Goal: Task Accomplishment & Management: Complete application form

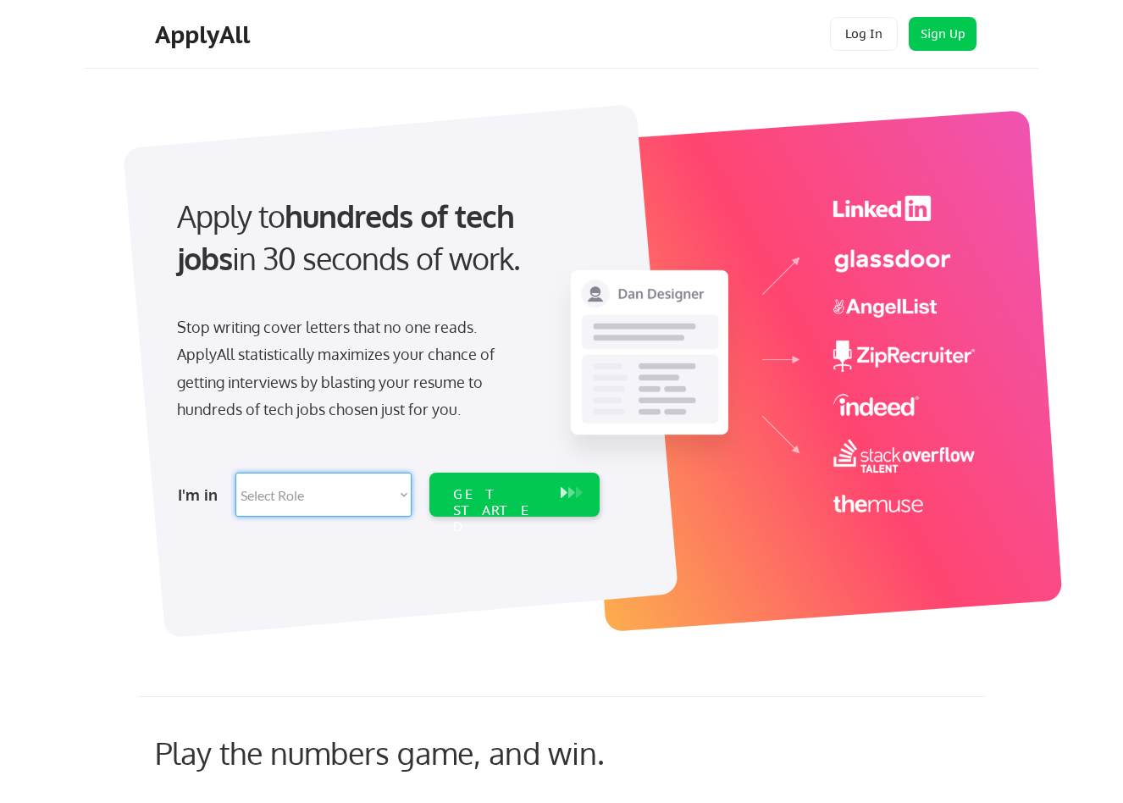
select select ""design""
click at [496, 491] on div "GET STARTED" at bounding box center [498, 510] width 91 height 49
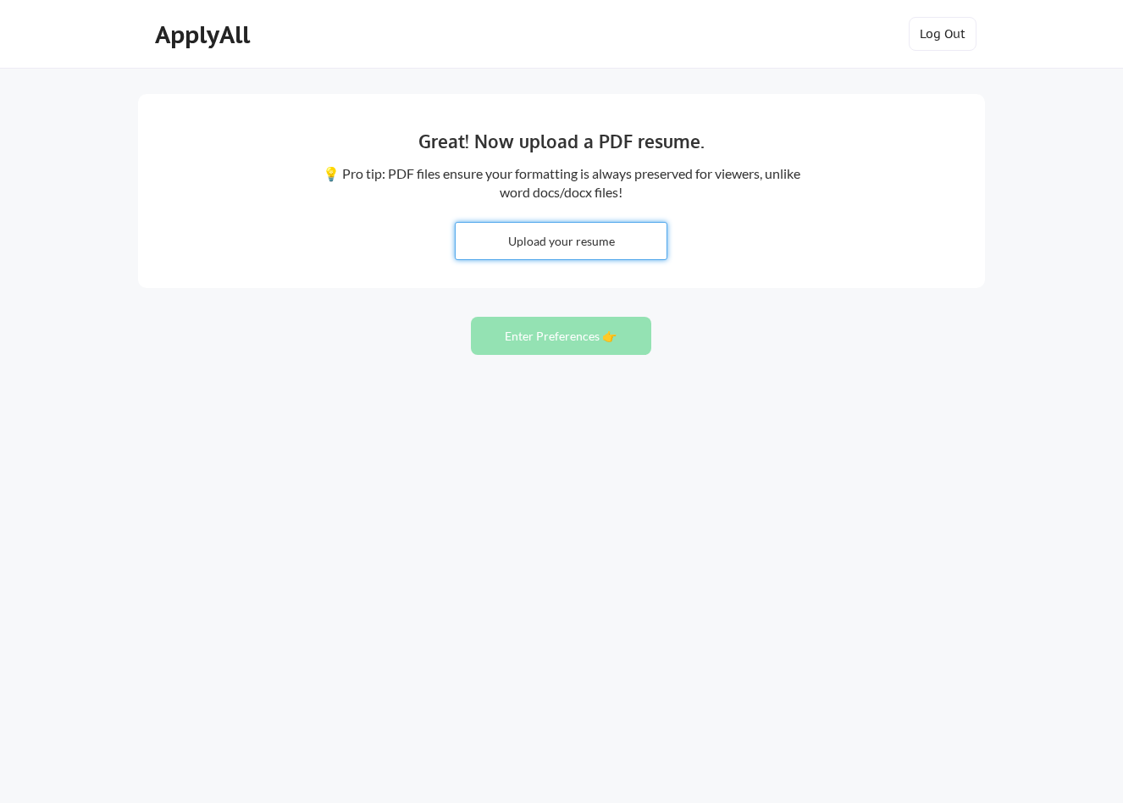
click at [573, 241] on input "file" at bounding box center [561, 241] width 211 height 36
type input "C:\fakepath\Arman_Musaji_Resume.pdf"
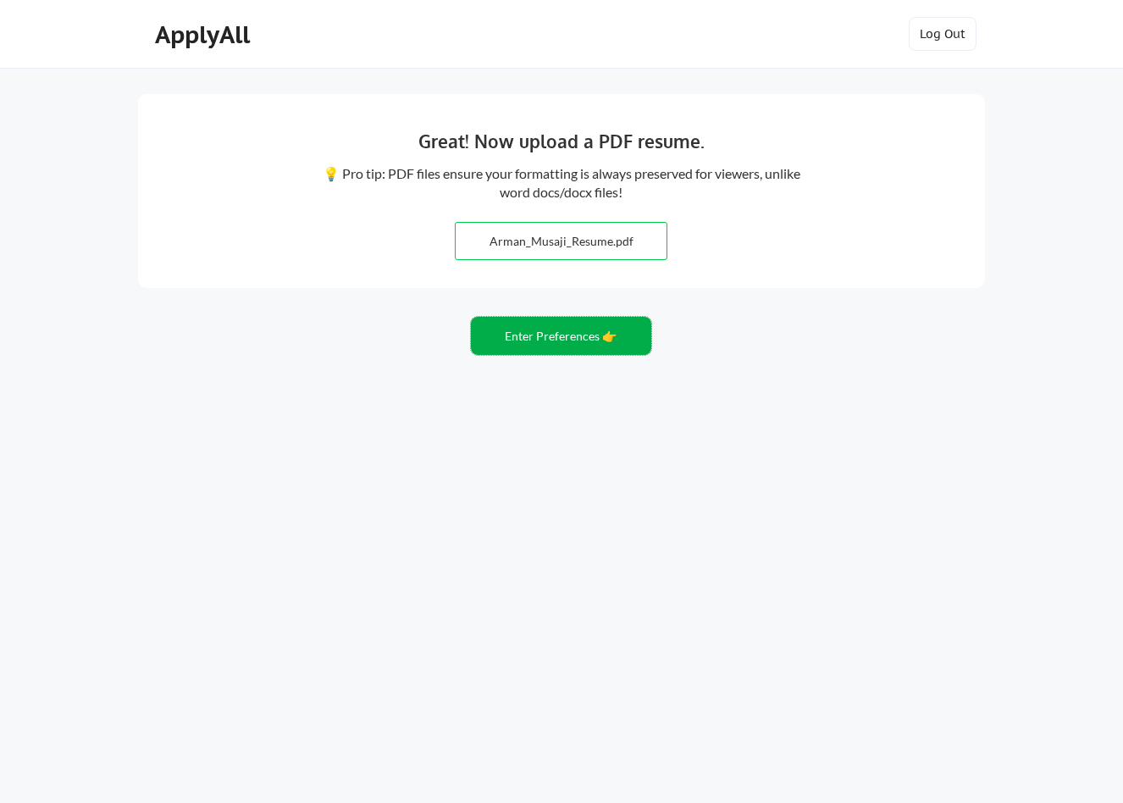
click at [581, 351] on button "Enter Preferences 👉" at bounding box center [561, 336] width 180 height 38
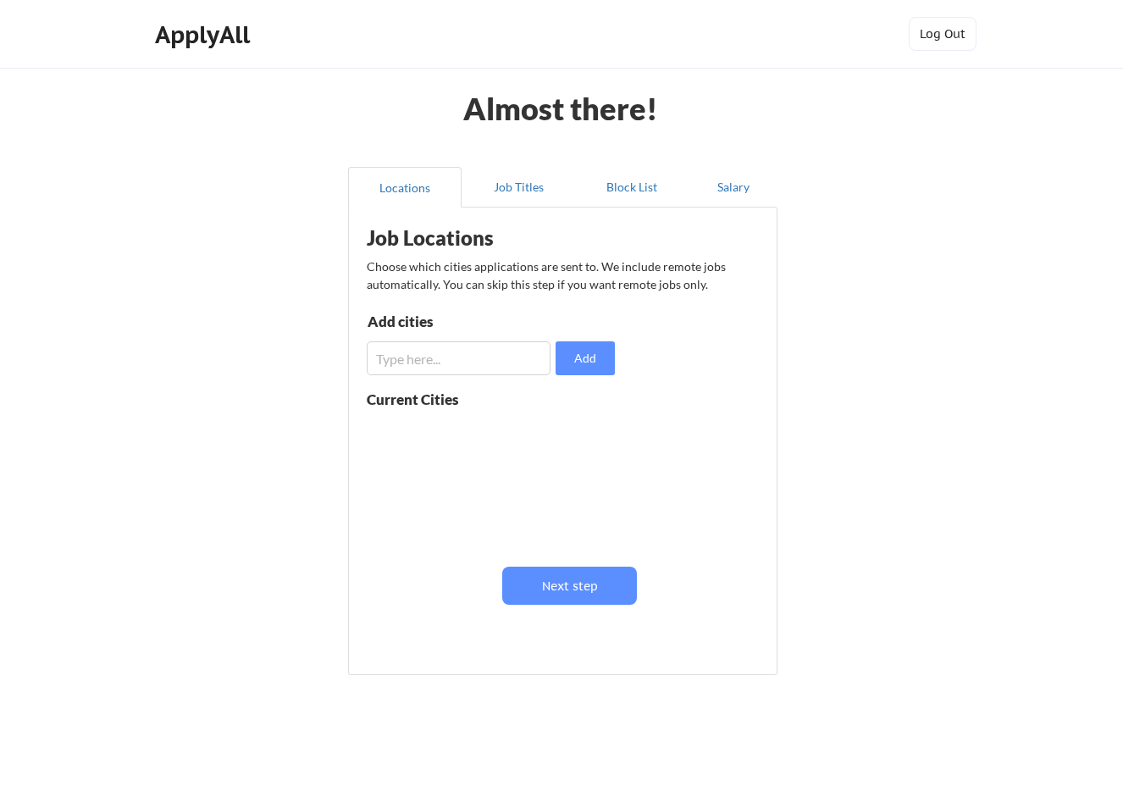
click at [476, 371] on input "input" at bounding box center [459, 358] width 184 height 34
type input "[GEOGRAPHIC_DATA]"
click at [587, 362] on button "Add" at bounding box center [585, 358] width 59 height 34
click at [491, 435] on div "[GEOGRAPHIC_DATA]" at bounding box center [473, 432] width 213 height 34
click at [571, 439] on div "[GEOGRAPHIC_DATA]" at bounding box center [473, 432] width 213 height 34
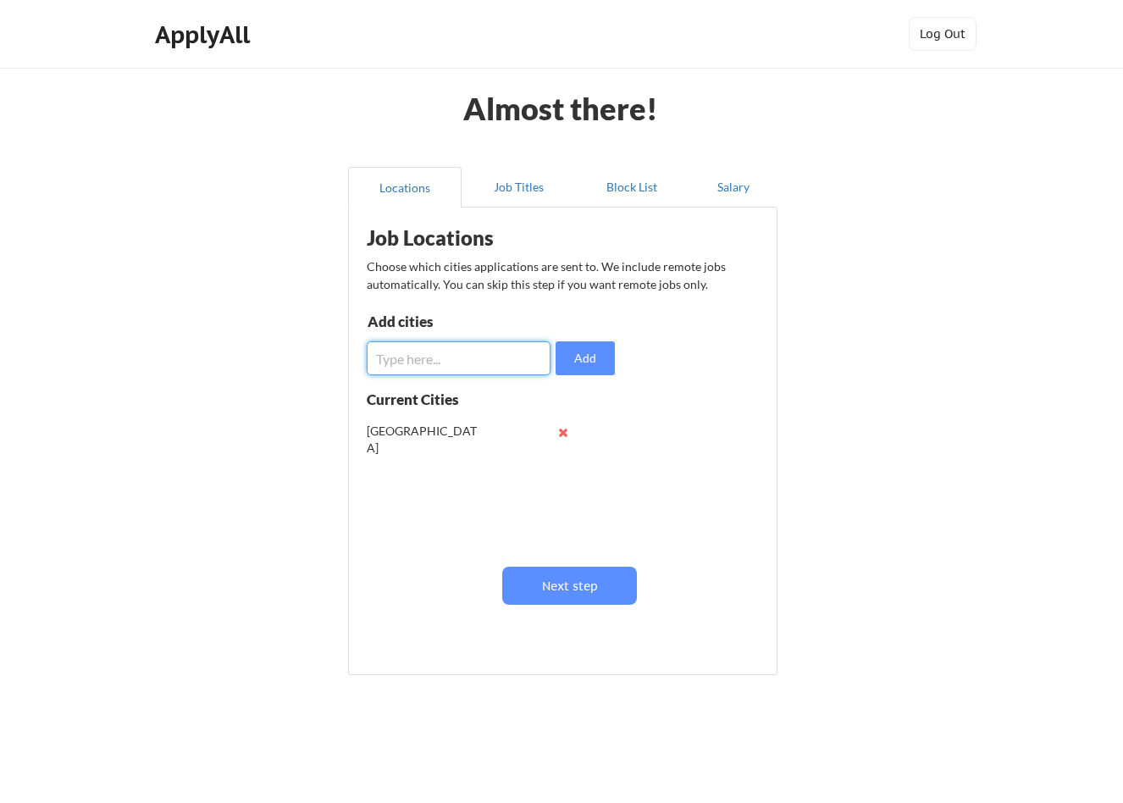
click at [435, 363] on input "input" at bounding box center [459, 358] width 184 height 34
type input "Bay Area"
click at [585, 358] on button "Add" at bounding box center [585, 358] width 59 height 34
drag, startPoint x: 438, startPoint y: 387, endPoint x: 573, endPoint y: 363, distance: 136.9
click at [573, 363] on button "Add" at bounding box center [585, 358] width 59 height 34
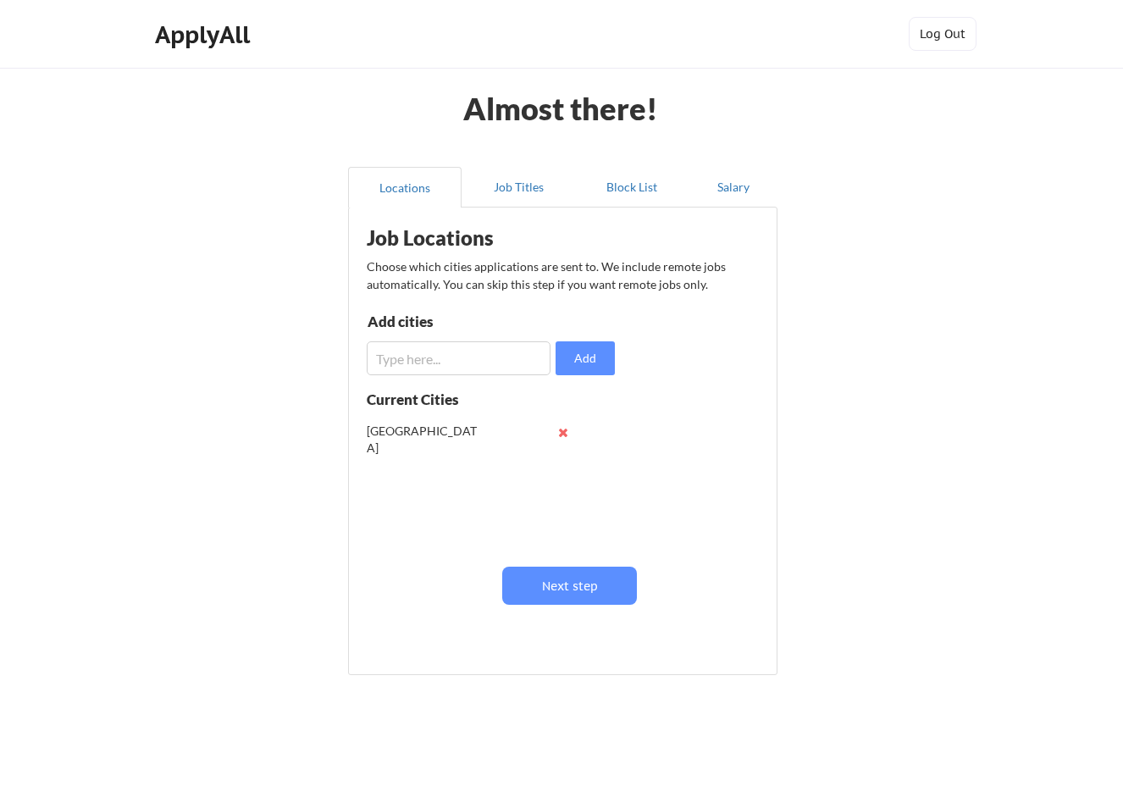
click at [465, 359] on input "input" at bounding box center [459, 358] width 184 height 34
click at [433, 361] on input "input" at bounding box center [459, 358] width 184 height 34
type input "s"
type input "[GEOGRAPHIC_DATA]"
click at [592, 362] on button "Add" at bounding box center [585, 358] width 59 height 34
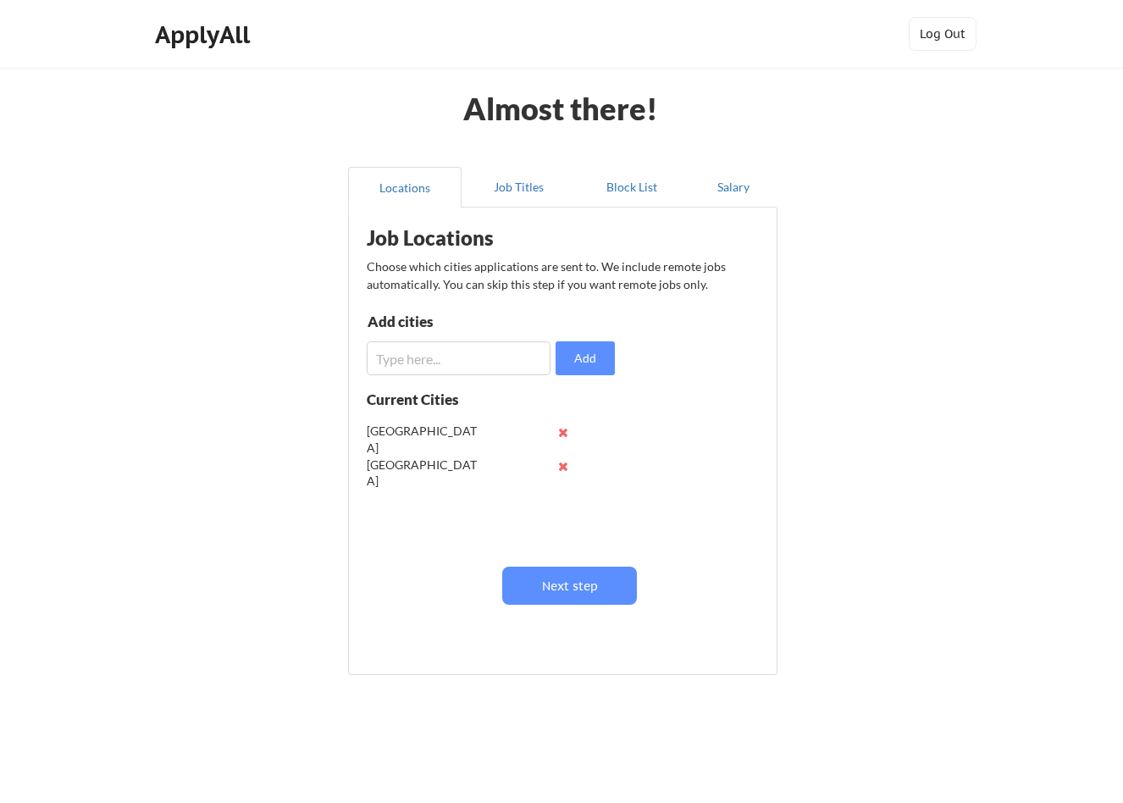
click at [433, 355] on input "input" at bounding box center [459, 358] width 184 height 34
type input "Alameda"
click at [591, 358] on button "Add" at bounding box center [585, 358] width 59 height 34
click at [453, 369] on input "input" at bounding box center [459, 358] width 184 height 34
type input "[GEOGRAPHIC_DATA]"
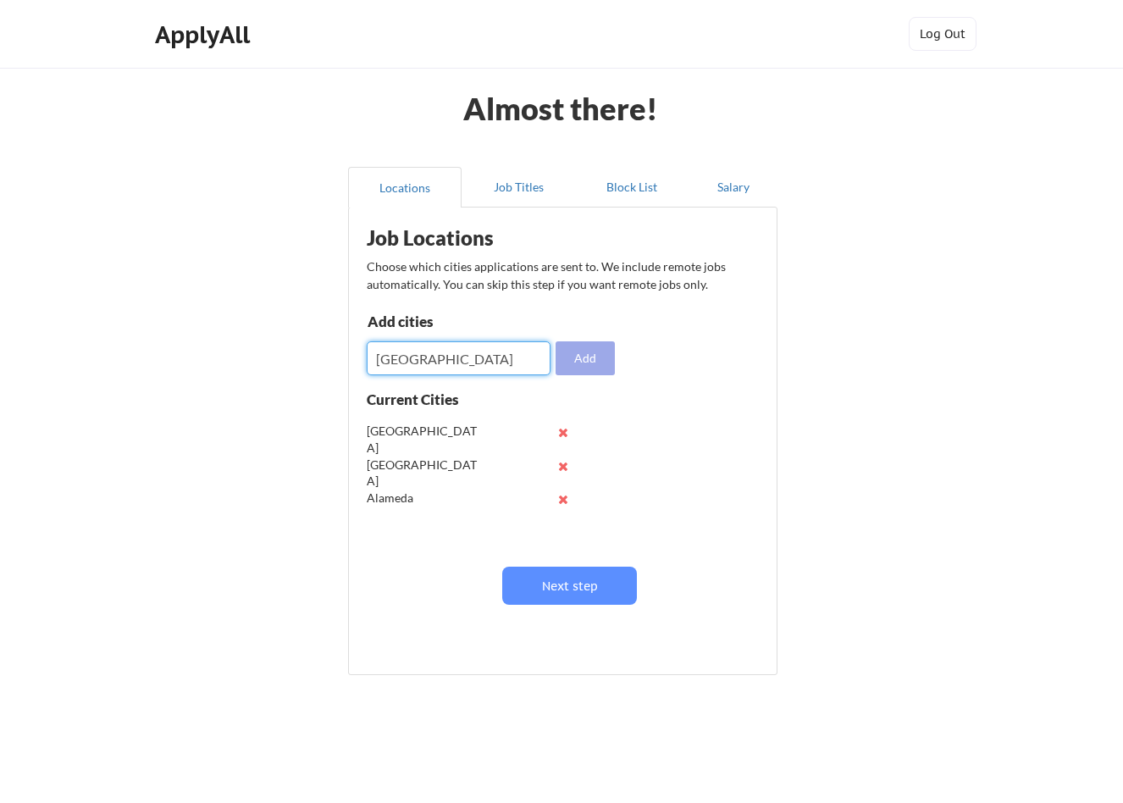
click at [605, 368] on button "Add" at bounding box center [585, 358] width 59 height 34
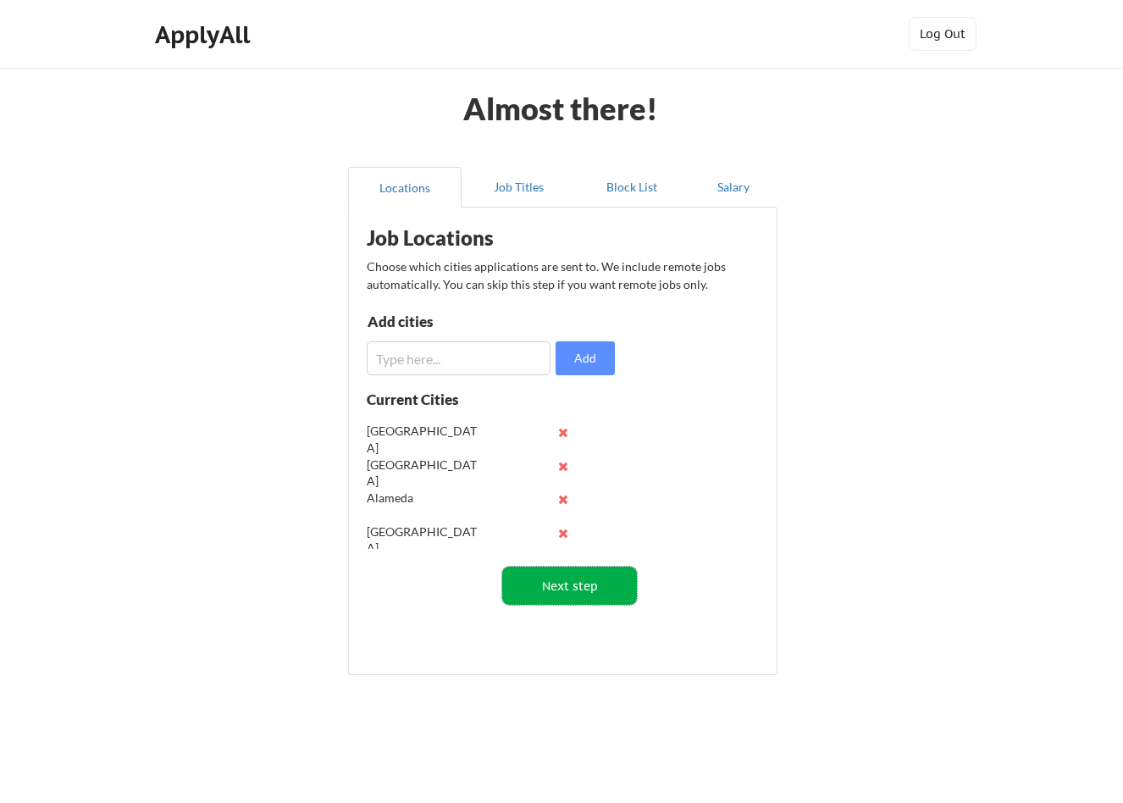
click at [571, 590] on button "Next step" at bounding box center [569, 586] width 135 height 38
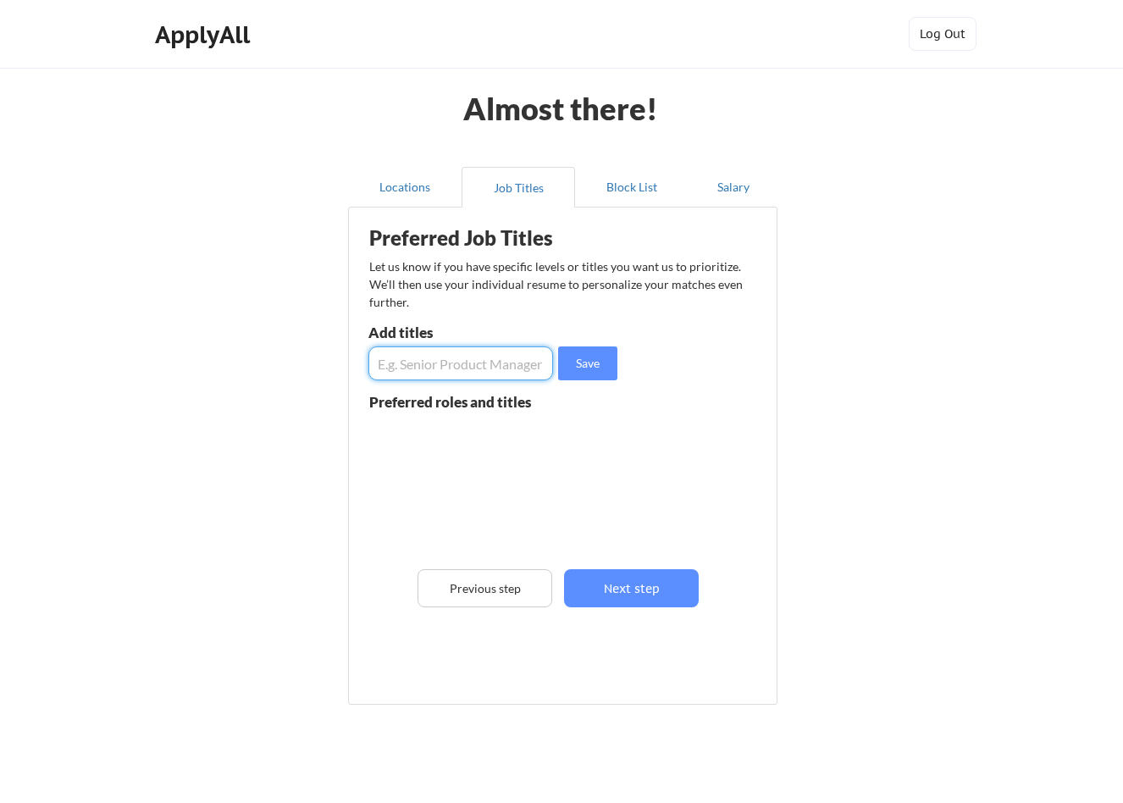
click at [482, 368] on input "input" at bounding box center [461, 364] width 185 height 34
type input "ux designer"
click at [592, 369] on button "Save" at bounding box center [587, 364] width 59 height 34
click at [442, 370] on input "input" at bounding box center [461, 364] width 185 height 34
type input "product designer"
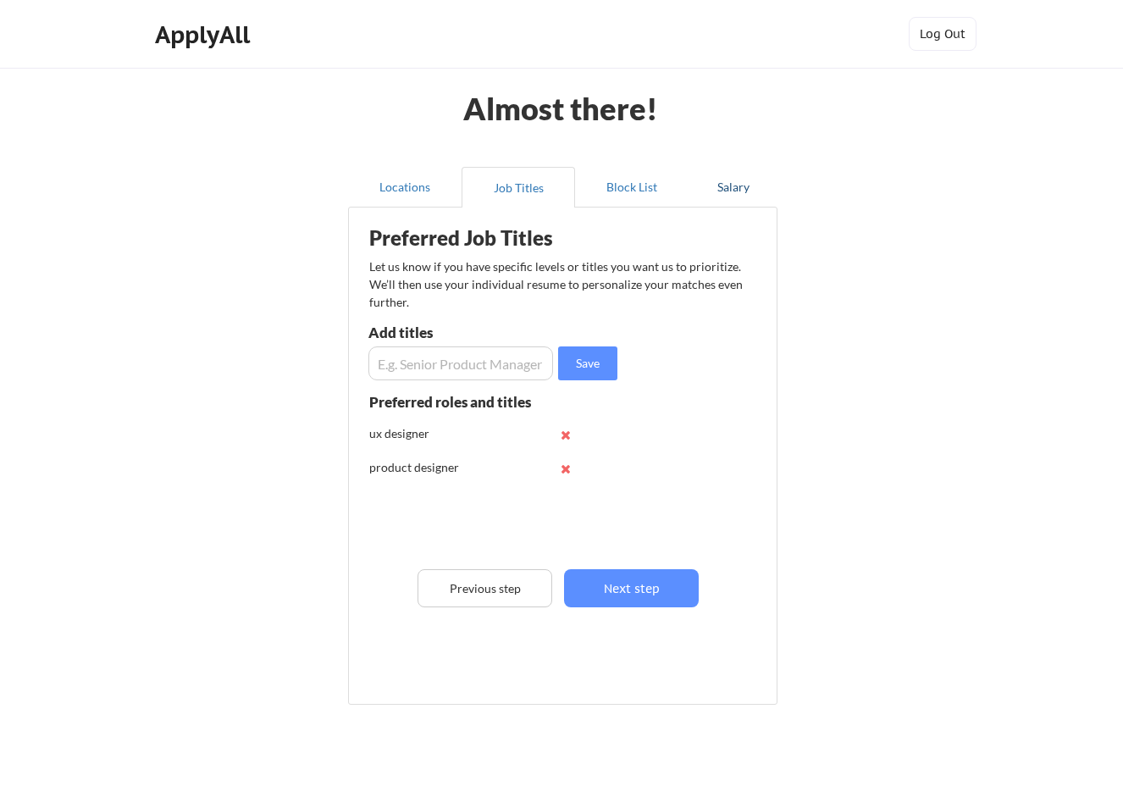
click at [736, 185] on button "Salary" at bounding box center [733, 187] width 89 height 41
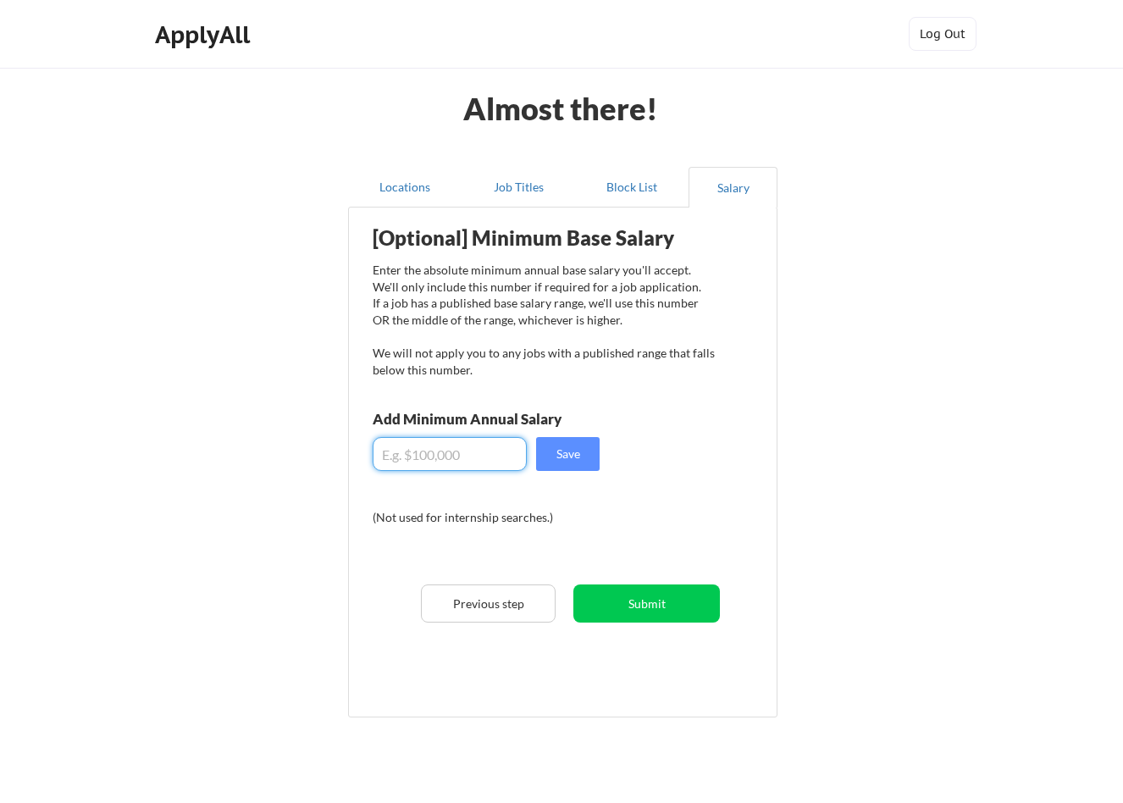
click at [468, 460] on input "input" at bounding box center [450, 454] width 154 height 34
drag, startPoint x: 436, startPoint y: 465, endPoint x: 316, endPoint y: 458, distance: 120.5
click at [318, 459] on div "Almost there! Locations Job Titles Block List Salary Preferred Job Titles Let u…" at bounding box center [561, 436] width 1123 height 873
type input "$100,000"
click at [565, 456] on button "Save" at bounding box center [568, 454] width 64 height 34
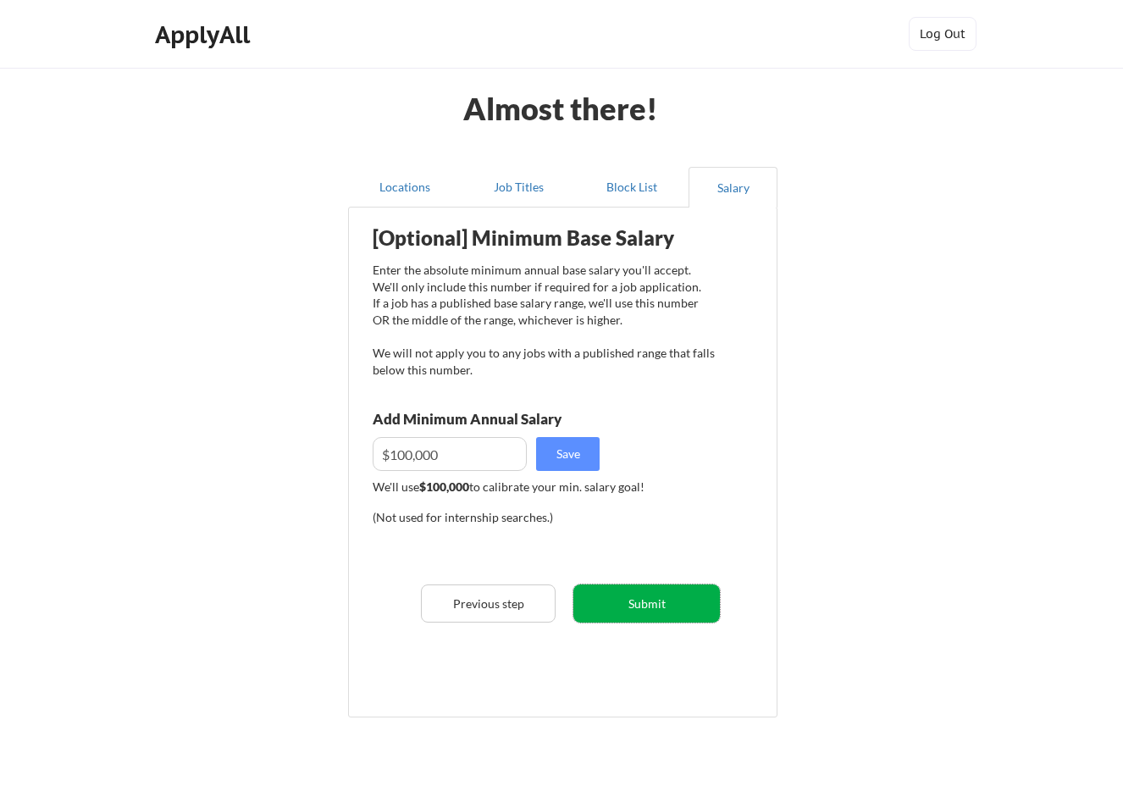
click at [660, 605] on button "Submit" at bounding box center [647, 604] width 147 height 38
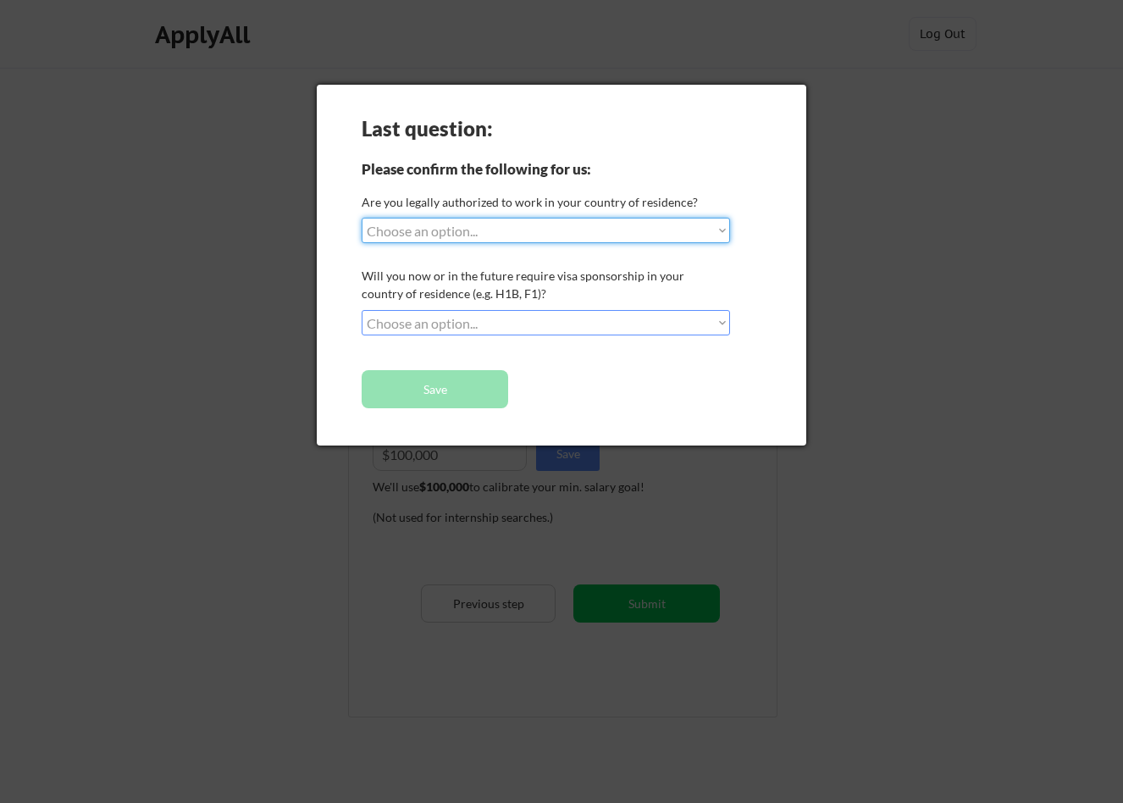
select select ""yes__i_am_a_[DEMOGRAPHIC_DATA]""
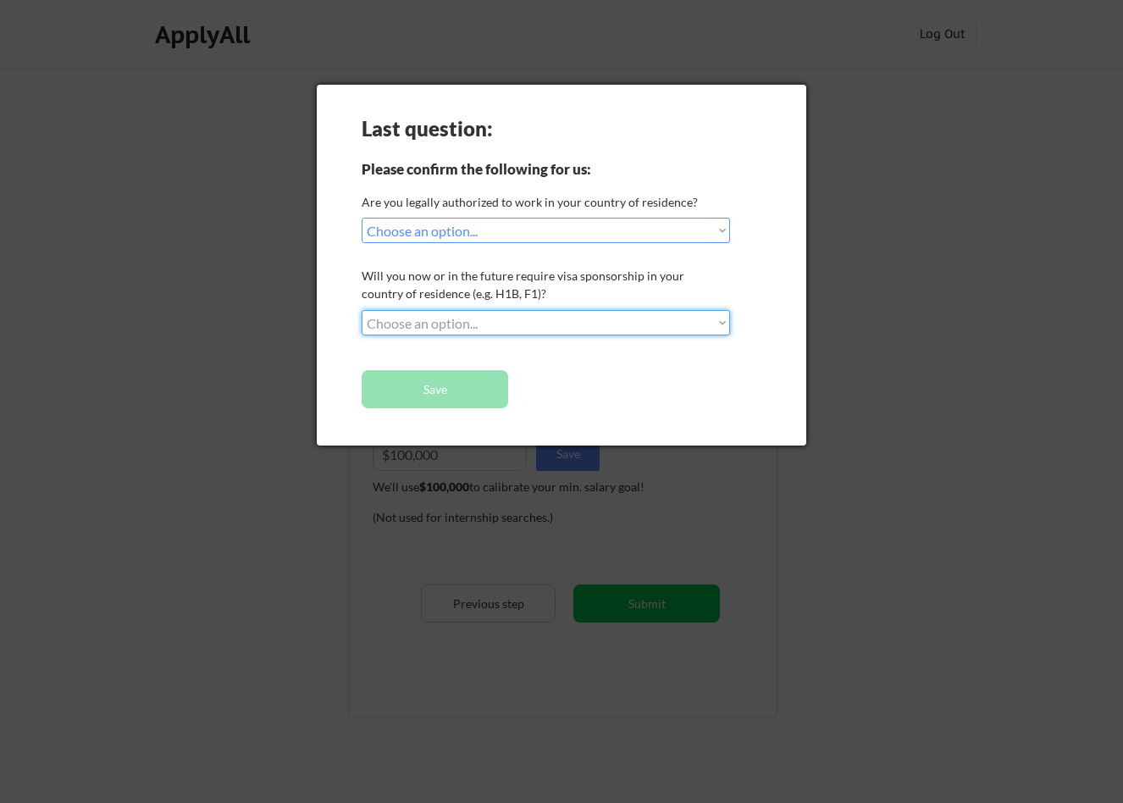
select select ""no__i_will_not_need_sponsorship""
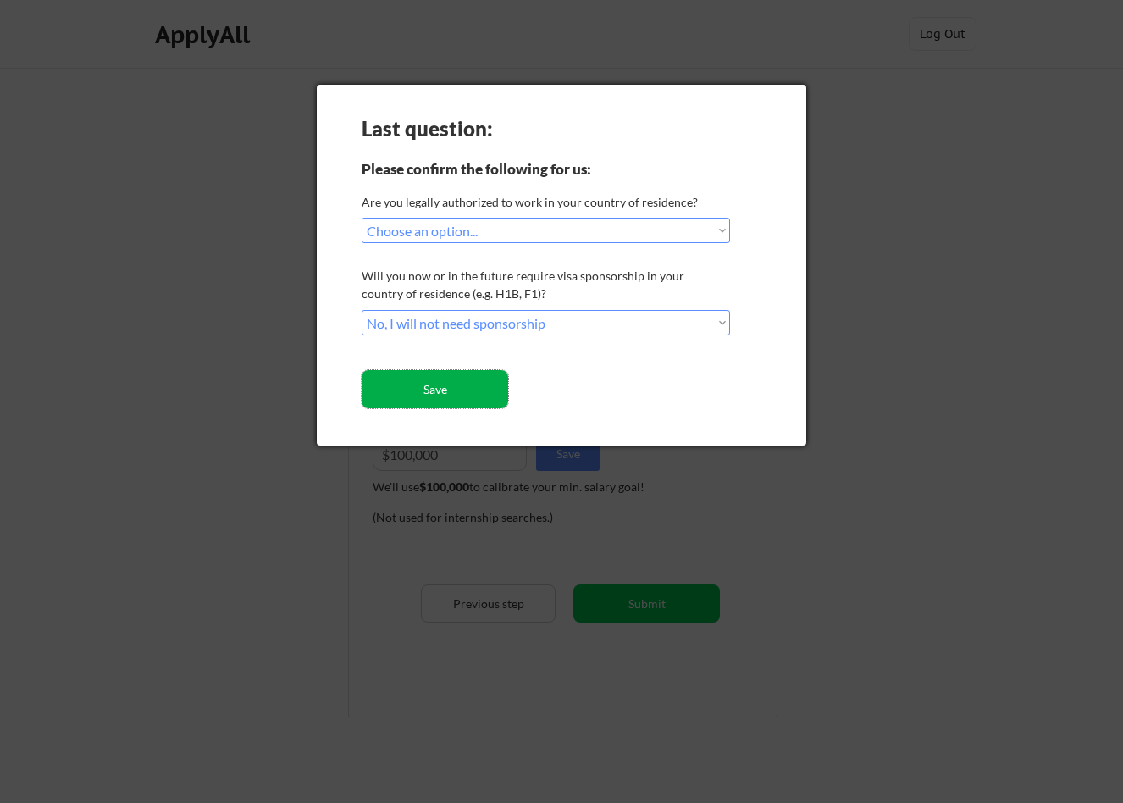
click at [466, 388] on button "Save" at bounding box center [435, 389] width 147 height 38
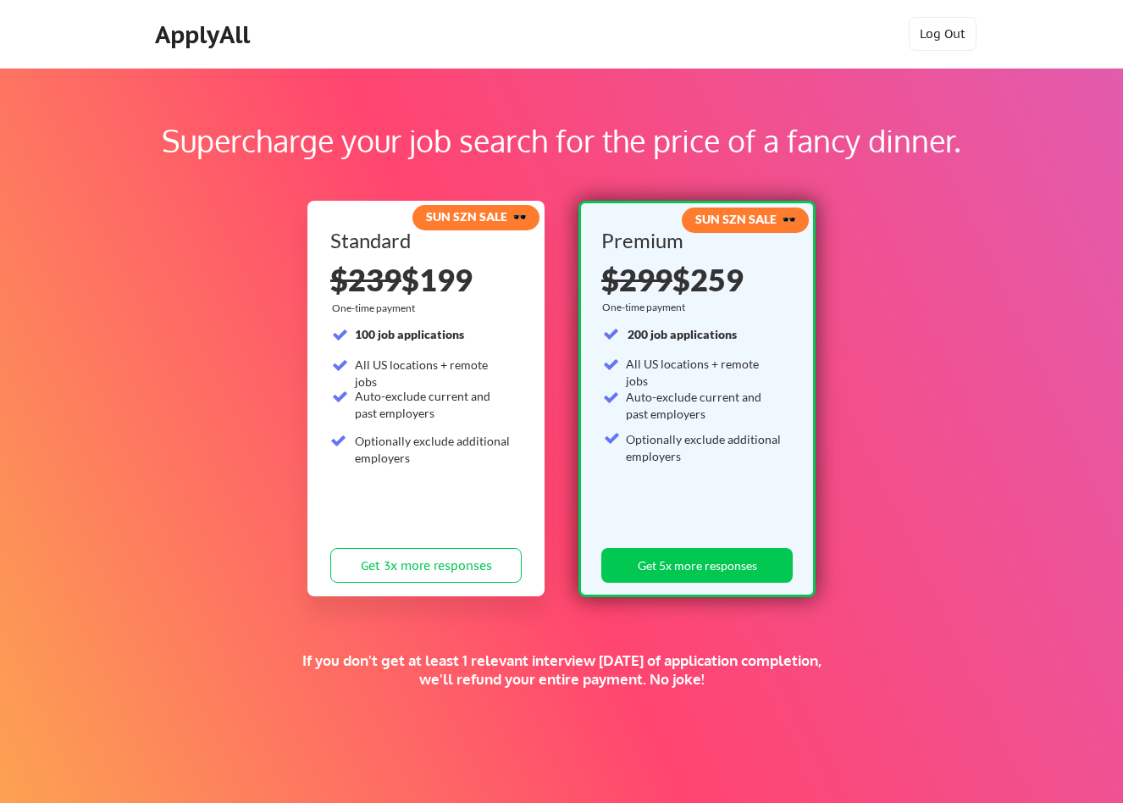
click at [496, 147] on div "Supercharge your job search for the price of a fancy dinner." at bounding box center [561, 141] width 906 height 46
click at [179, 275] on div "Supercharge your job search for the price of a fancy dinner. SUN SZN SALE 🕶️ St…" at bounding box center [561, 531] width 1123 height 926
click at [711, 111] on div "Supercharge your job search for the price of a fancy dinner. SUN SZN SALE 🕶️ St…" at bounding box center [561, 531] width 1123 height 926
